Goal: Task Accomplishment & Management: Use online tool/utility

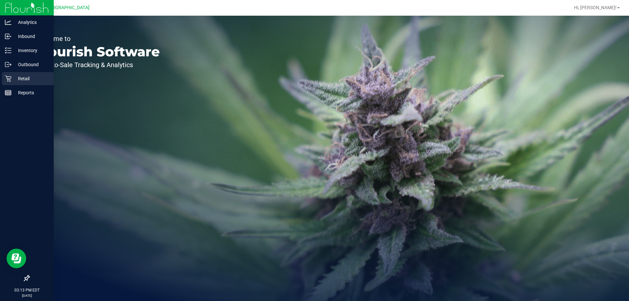
click at [35, 75] on p "Retail" at bounding box center [30, 79] width 39 height 8
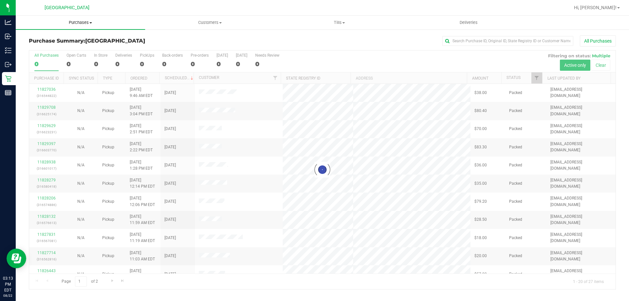
click at [89, 22] on span "Purchases" at bounding box center [80, 23] width 129 height 6
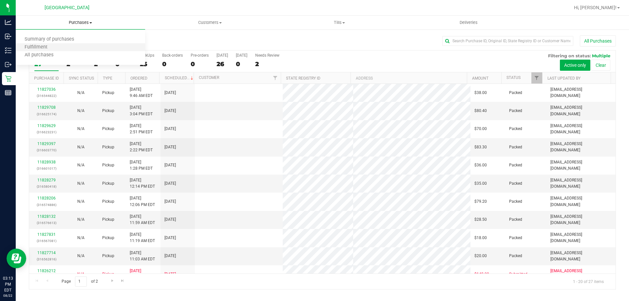
click at [74, 45] on li "Fulfillment" at bounding box center [80, 48] width 129 height 8
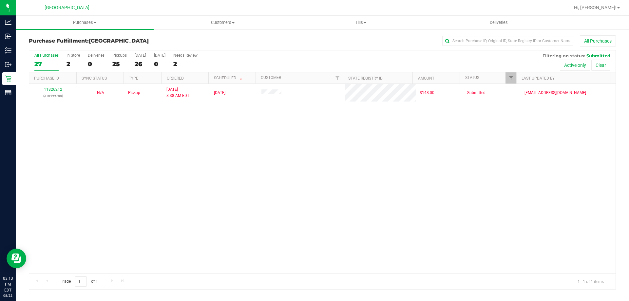
click at [177, 223] on div "11826212 (316499788) N/A Pickup 8/22/2025 8:38 AM EDT 8/22/2025 $148.00 Submitt…" at bounding box center [322, 179] width 586 height 190
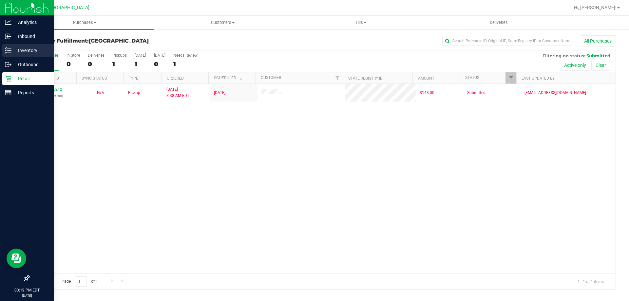
click at [11, 50] on p "Inventory" at bounding box center [30, 51] width 39 height 8
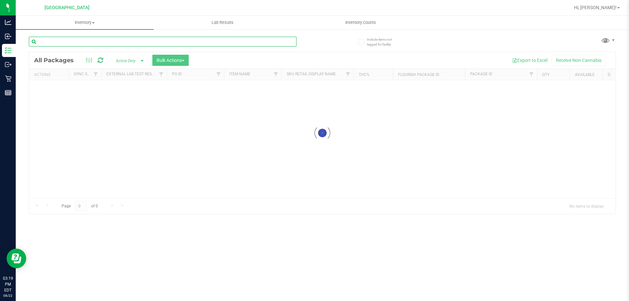
click at [149, 41] on input "text" at bounding box center [163, 42] width 268 height 10
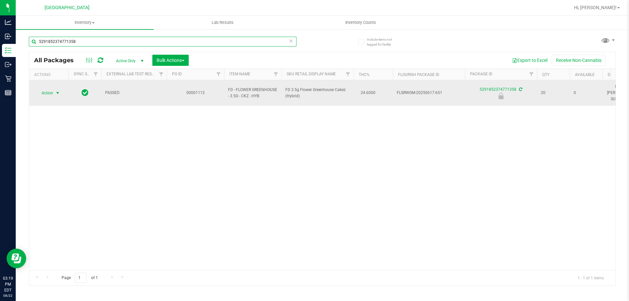
type input "5291852374771358"
click at [58, 90] on span "select" at bounding box center [57, 92] width 5 height 5
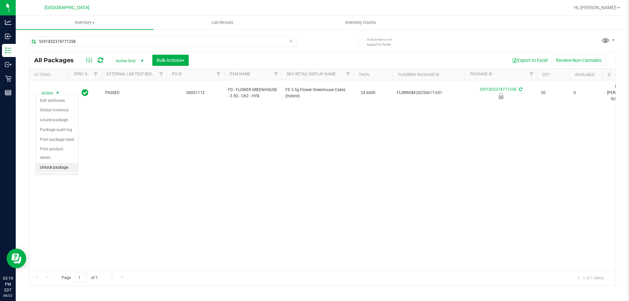
click at [66, 163] on li "Unlock package" at bounding box center [57, 168] width 42 height 10
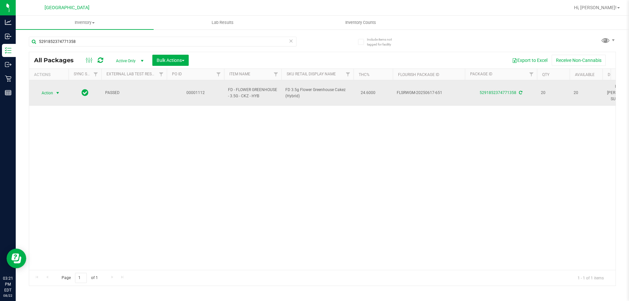
click at [54, 88] on span "select" at bounding box center [58, 92] width 8 height 9
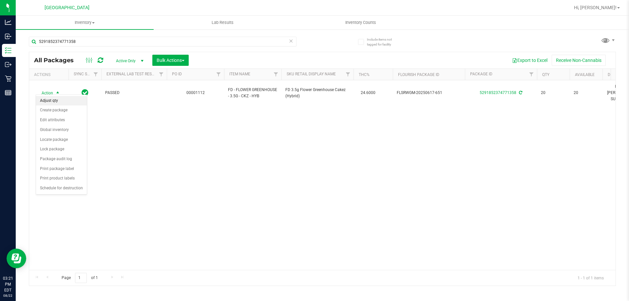
click at [65, 99] on li "Adjust qty" at bounding box center [61, 101] width 51 height 10
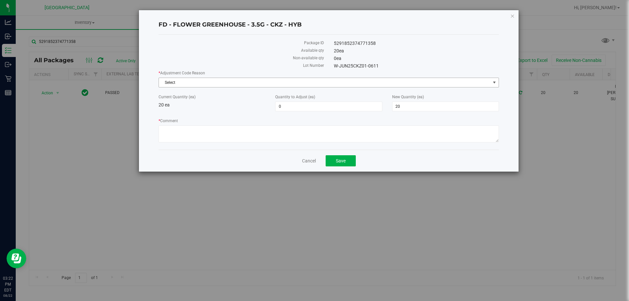
click at [250, 82] on span "Select" at bounding box center [324, 82] width 331 height 9
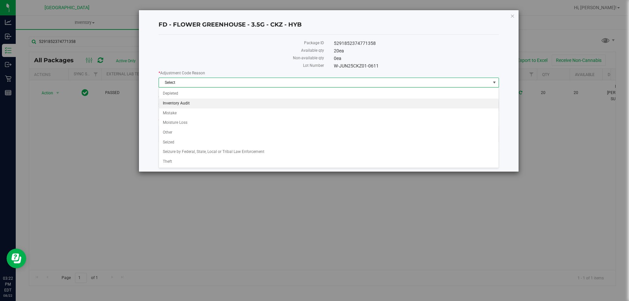
click at [194, 101] on li "Inventory Audit" at bounding box center [329, 104] width 340 height 10
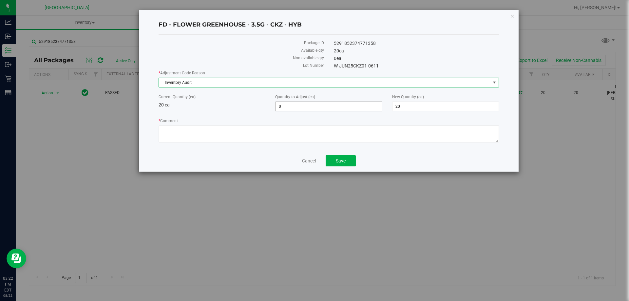
click at [344, 112] on div "* Adjustment Code Reason Inventory Audit Select Depleted Inventory Audit Mistak…" at bounding box center [328, 107] width 340 height 74
click at [337, 108] on span "0 0" at bounding box center [328, 107] width 107 height 10
type input "-1"
type input "19"
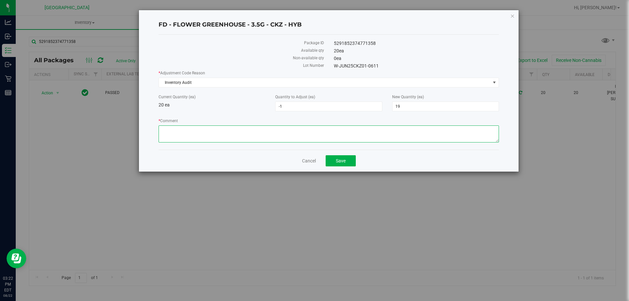
click at [343, 139] on textarea "* Comment" at bounding box center [328, 133] width 340 height 17
type textarea "Upon opening package, found to only contain 19 units. -JF"
click at [346, 158] on button "Save" at bounding box center [341, 160] width 30 height 11
